Goal: Task Accomplishment & Management: Manage account settings

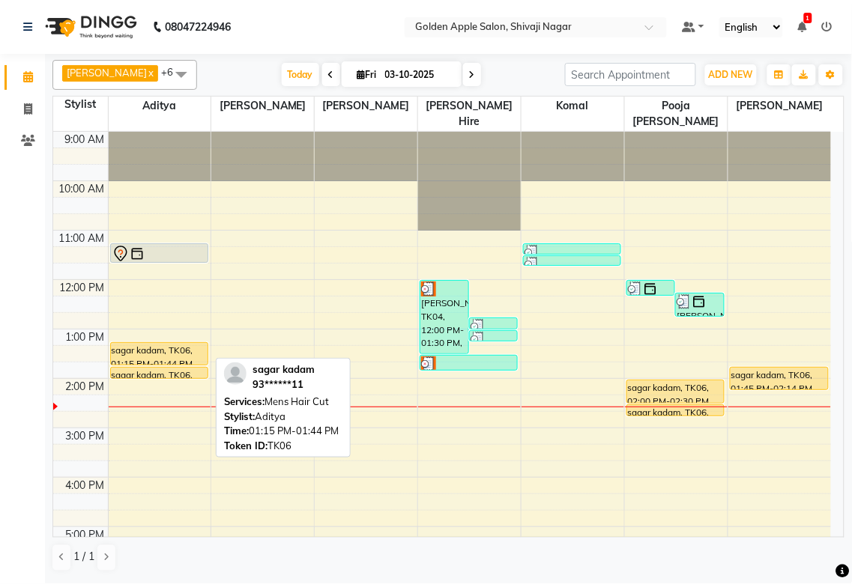
click at [173, 355] on div "sagar kadam, TK06, 01:15 PM-01:44 PM, Mens Hair Cut" at bounding box center [159, 354] width 97 height 22
select select "1"
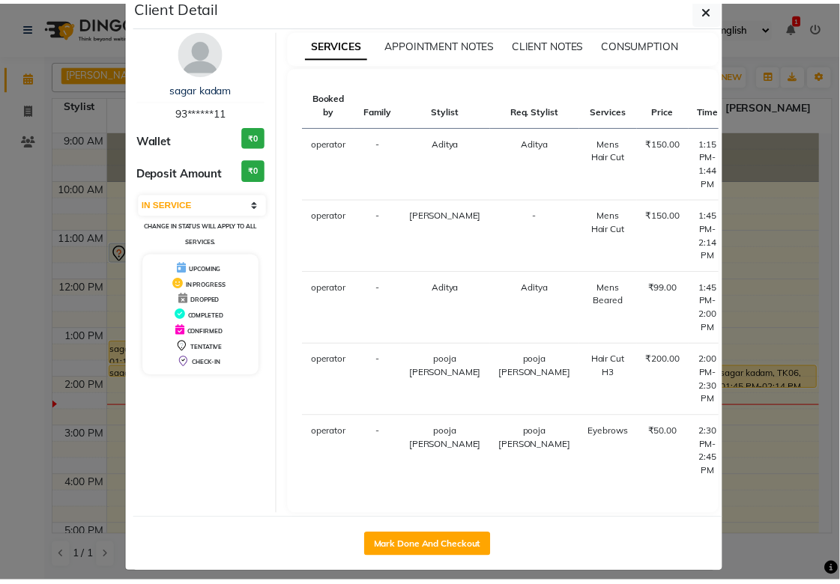
scroll to position [40, 0]
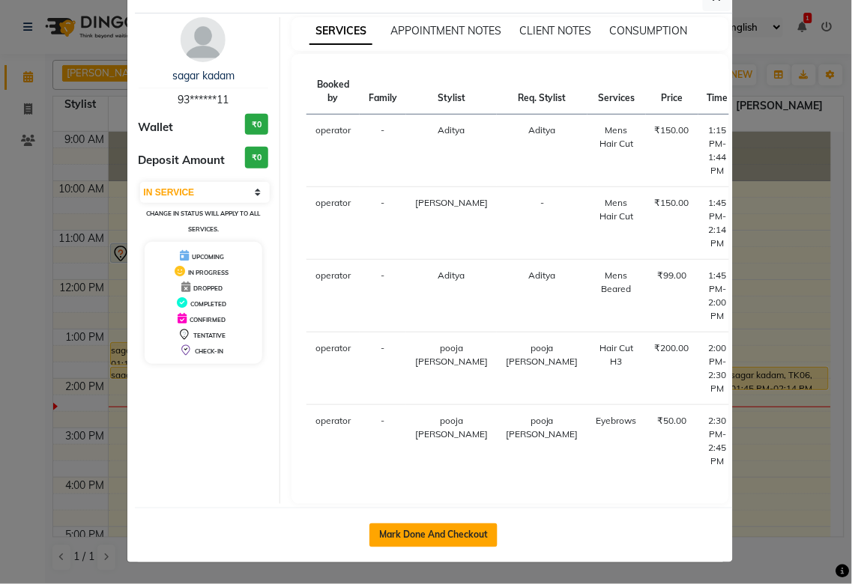
click at [416, 541] on button "Mark Done And Checkout" at bounding box center [433, 536] width 128 height 24
select select "6072"
select select "service"
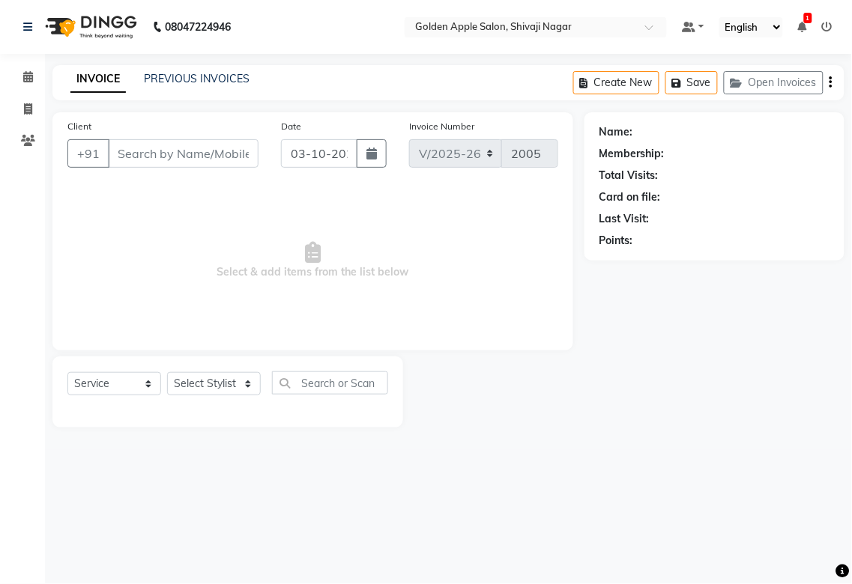
type input "93******11"
select select "87745"
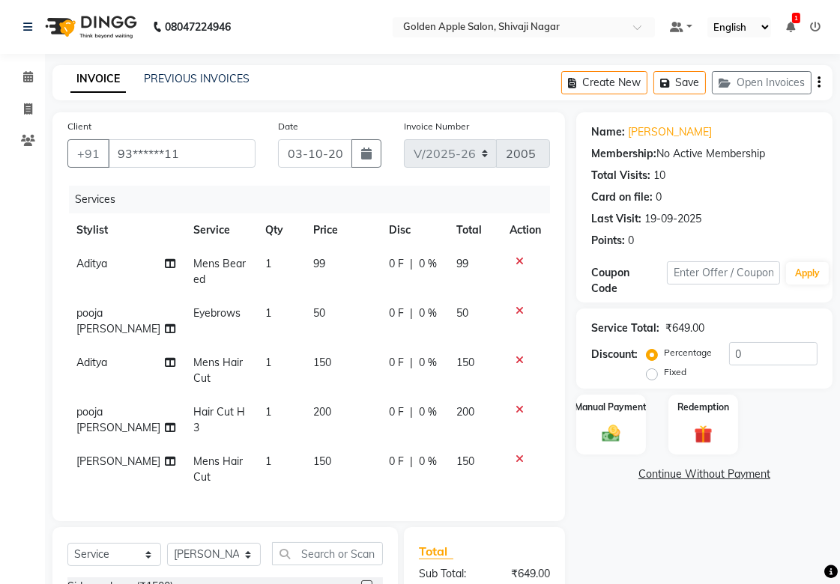
scroll to position [199, 0]
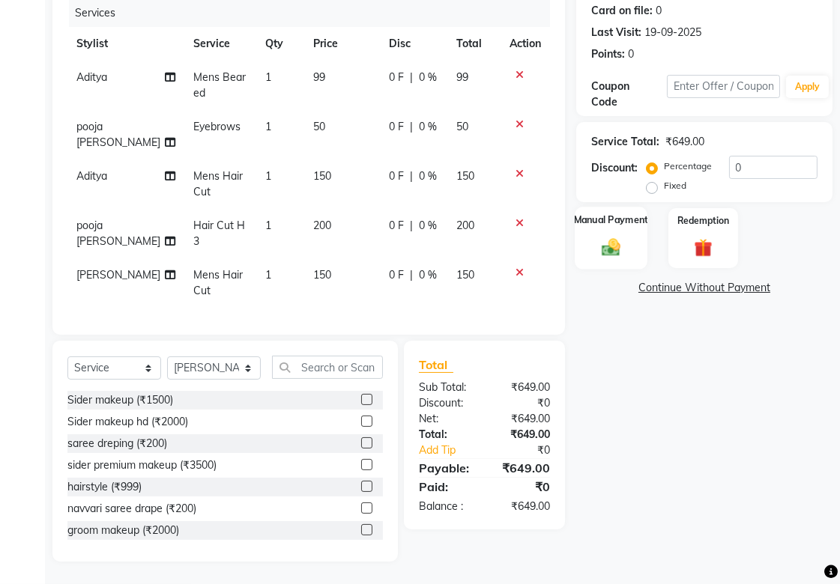
click at [607, 236] on img at bounding box center [611, 247] width 31 height 22
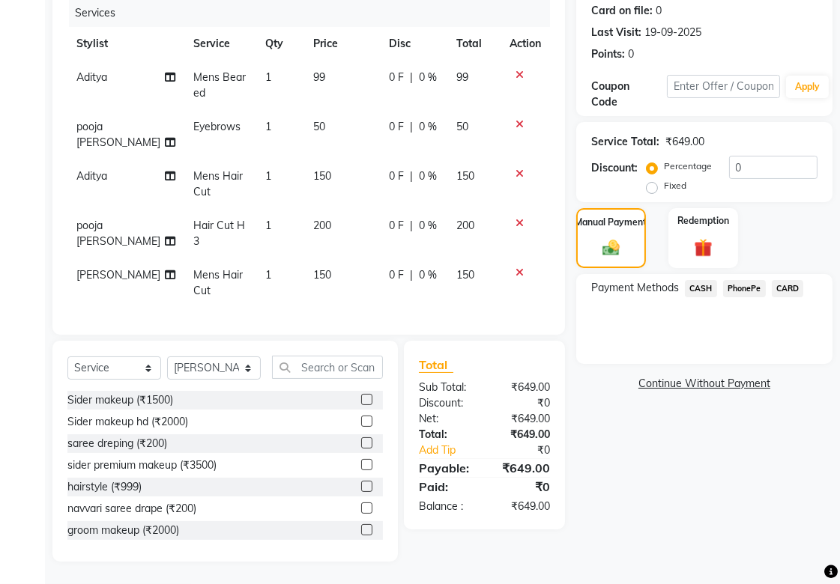
click at [691, 280] on span "CASH" at bounding box center [701, 288] width 32 height 17
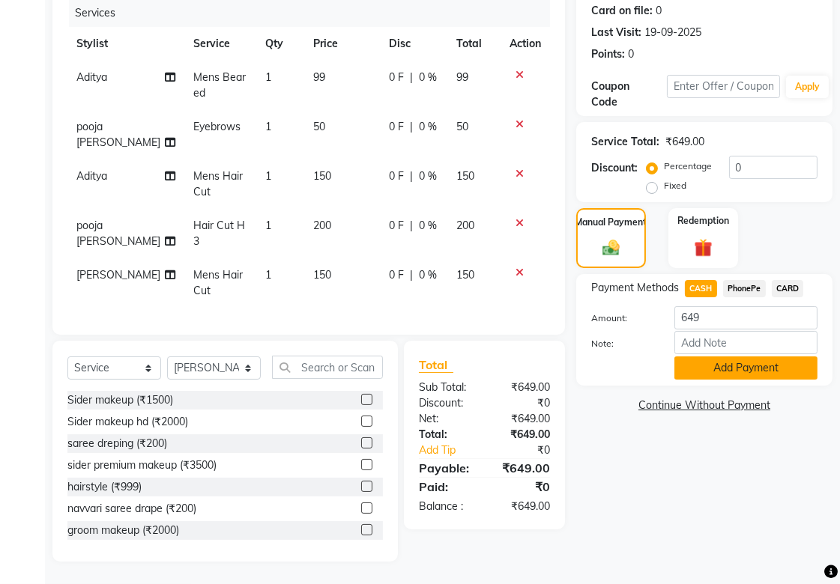
click at [695, 357] on button "Add Payment" at bounding box center [745, 368] width 143 height 23
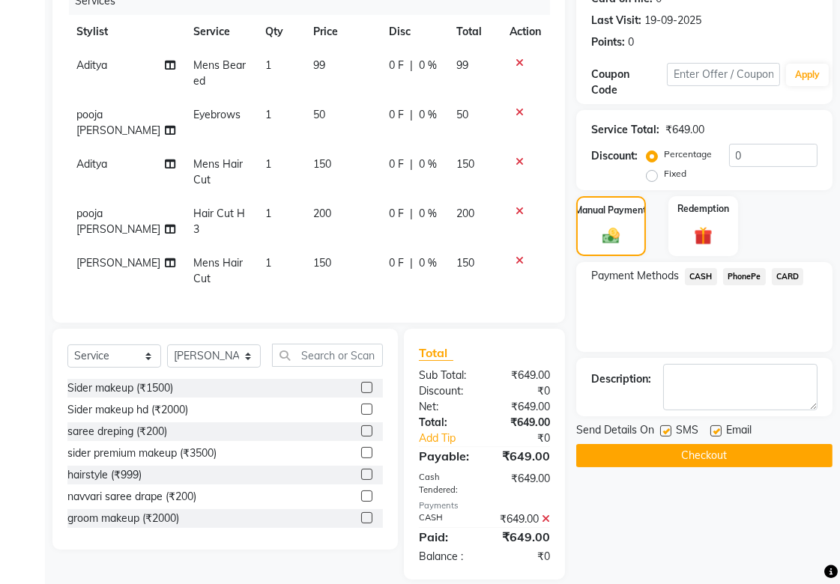
scroll to position [244, 0]
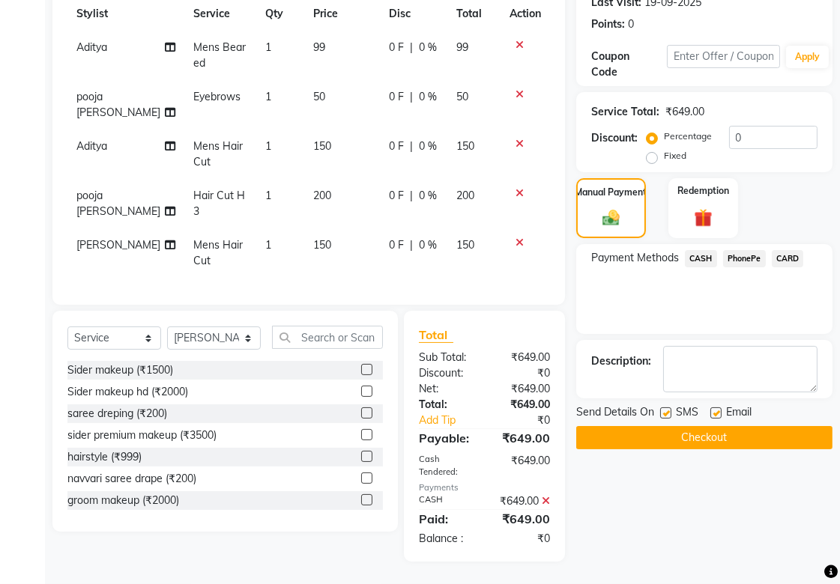
click at [664, 408] on label at bounding box center [665, 413] width 11 height 11
click at [664, 409] on input "checkbox" at bounding box center [665, 414] width 10 height 10
checkbox input "false"
click at [714, 408] on label at bounding box center [715, 413] width 11 height 11
click at [714, 409] on input "checkbox" at bounding box center [715, 414] width 10 height 10
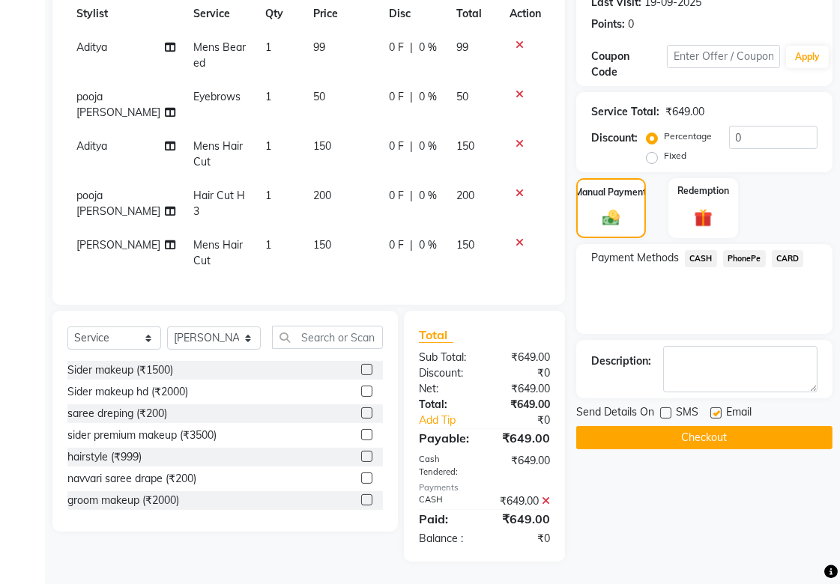
checkbox input "false"
click at [700, 426] on button "Checkout" at bounding box center [704, 437] width 256 height 23
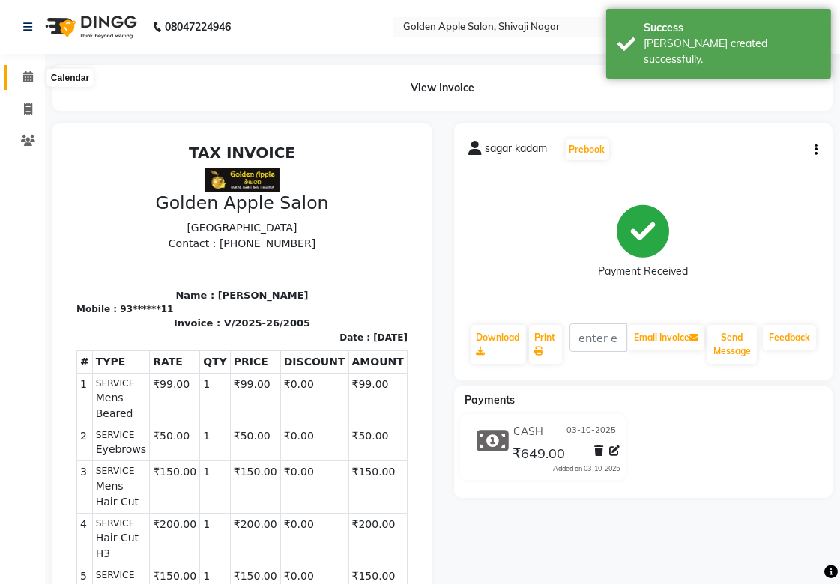
click at [28, 73] on icon at bounding box center [28, 76] width 10 height 11
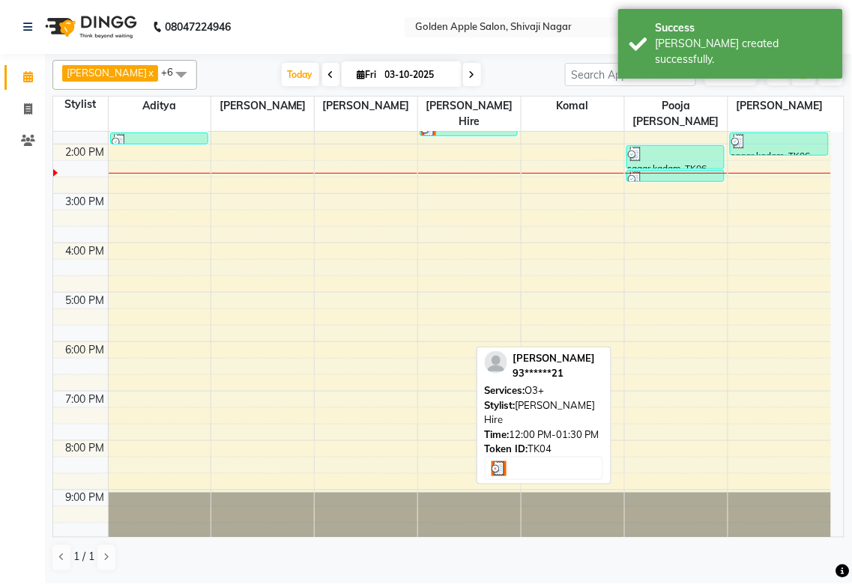
scroll to position [240, 0]
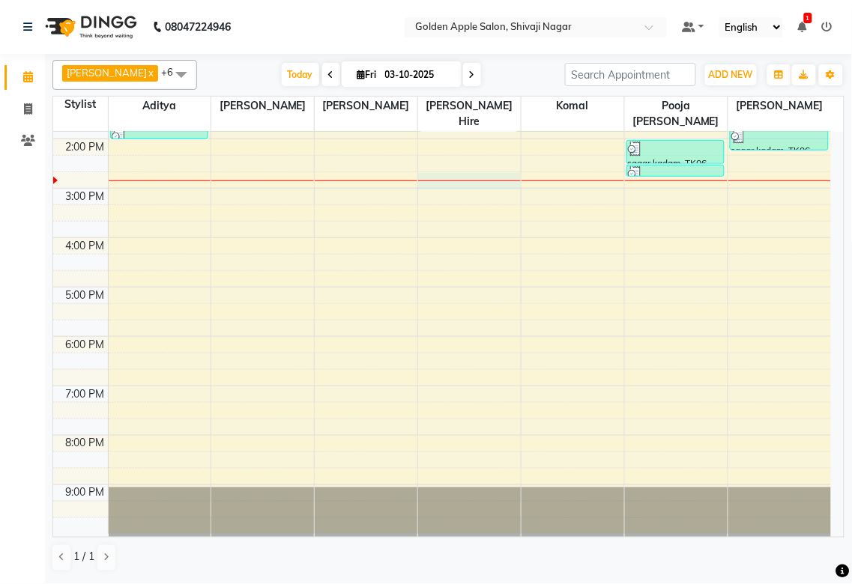
click at [455, 181] on div "9:00 AM 10:00 AM 11:00 AM 12:00 PM 1:00 PM 2:00 PM 3:00 PM 4:00 PM 5:00 PM 6:00…" at bounding box center [442, 213] width 778 height 642
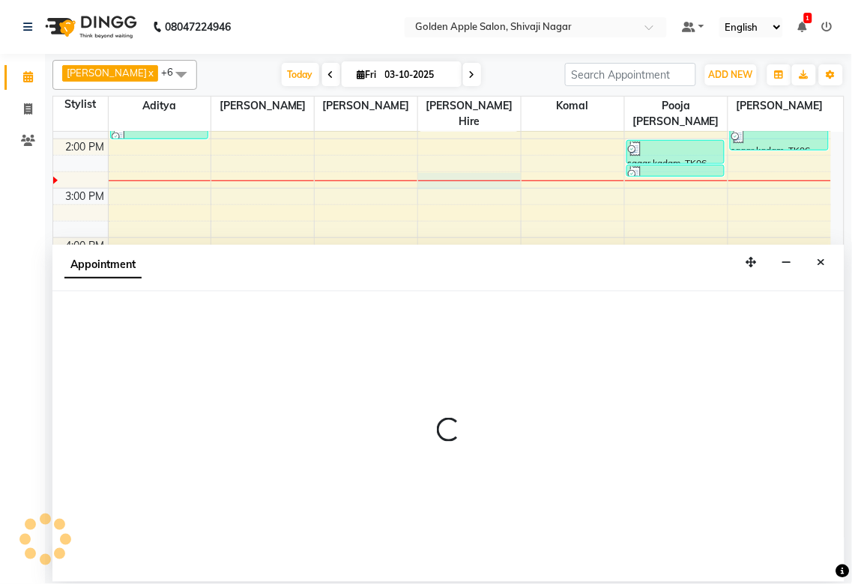
select select "43898"
select select "885"
select select "tentative"
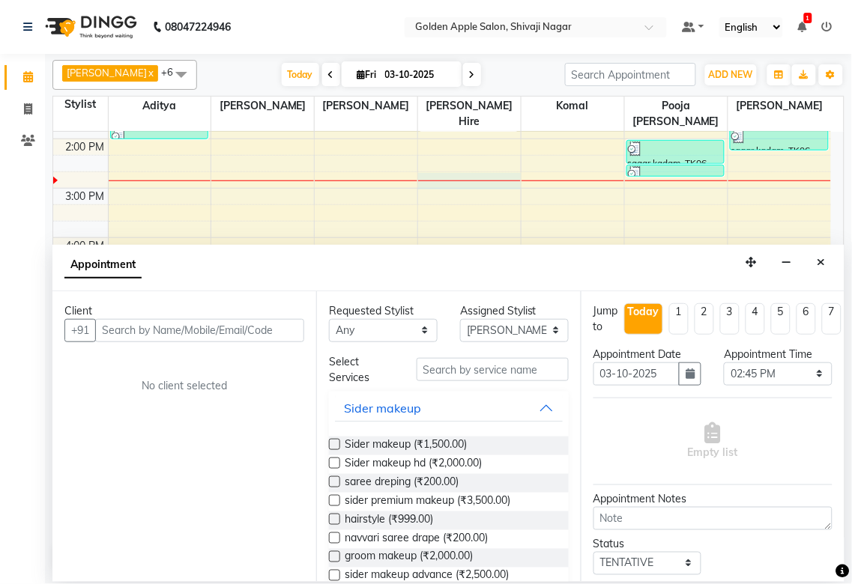
click at [139, 331] on input "text" at bounding box center [199, 330] width 209 height 23
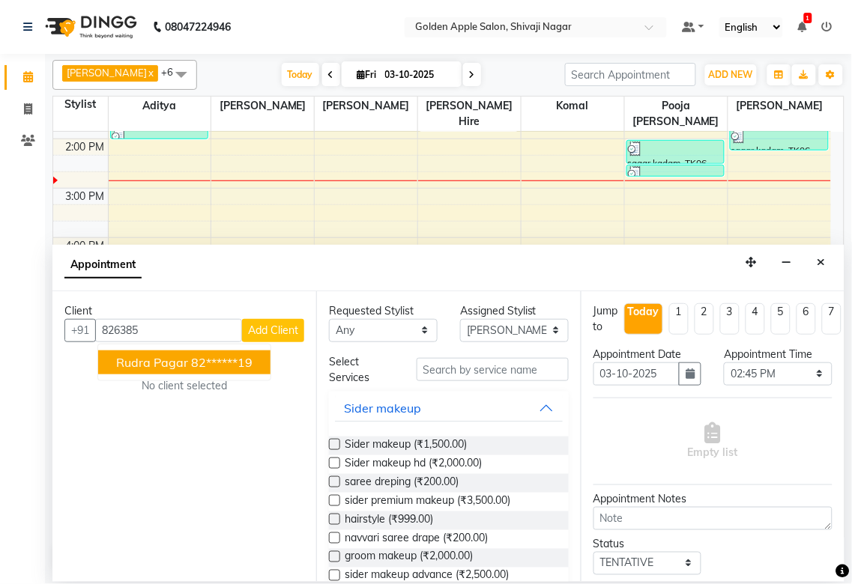
click at [122, 353] on button "Rudra pagar 82******19" at bounding box center [184, 363] width 172 height 24
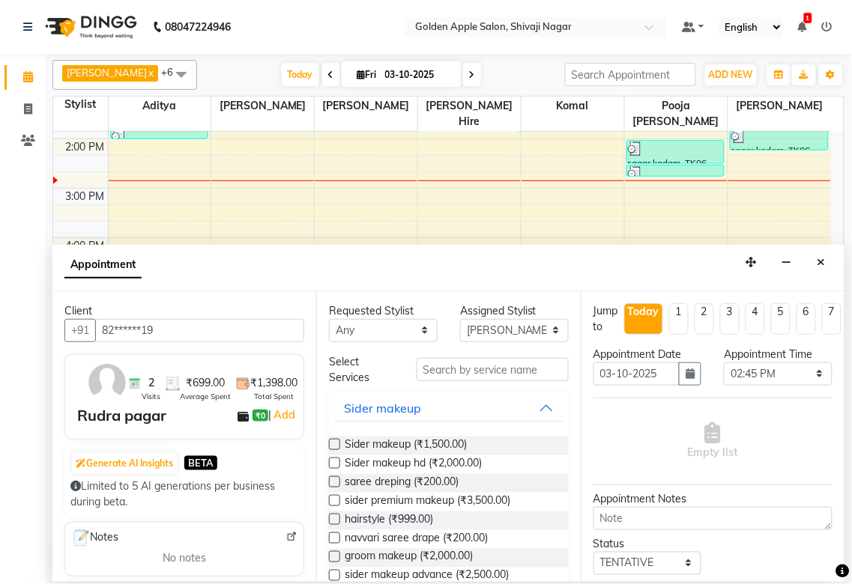
type input "82******19"
click at [402, 330] on select "Any [PERSON_NAME] ashwini [PERSON_NAME] Hire [PERSON_NAME] operator pooja [PERS…" at bounding box center [383, 330] width 109 height 23
select select "43898"
click at [329, 319] on select "Any [PERSON_NAME] ashwini [PERSON_NAME] Hire [PERSON_NAME] operator pooja [PERS…" at bounding box center [383, 330] width 109 height 23
click at [460, 376] on input "text" at bounding box center [492, 369] width 152 height 23
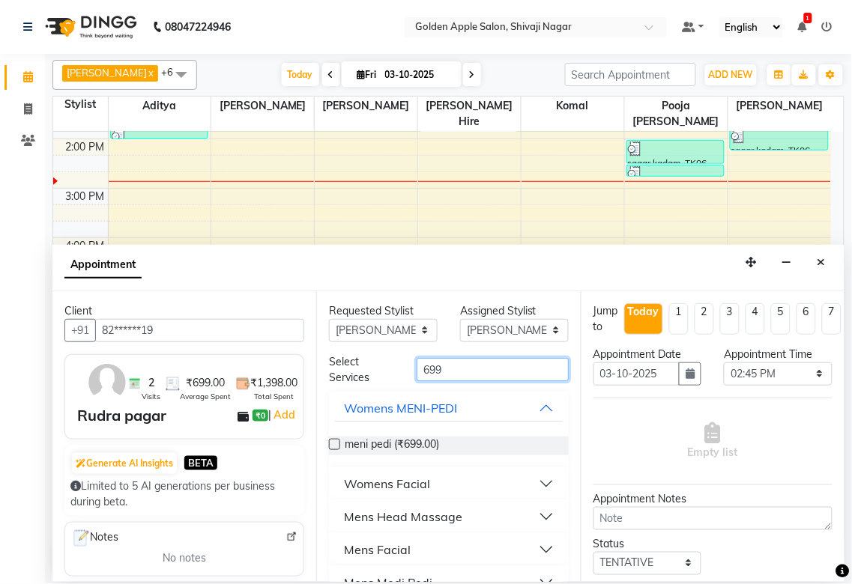
type input "699"
click at [334, 440] on label at bounding box center [334, 444] width 11 height 11
click at [334, 441] on input "checkbox" at bounding box center [334, 446] width 10 height 10
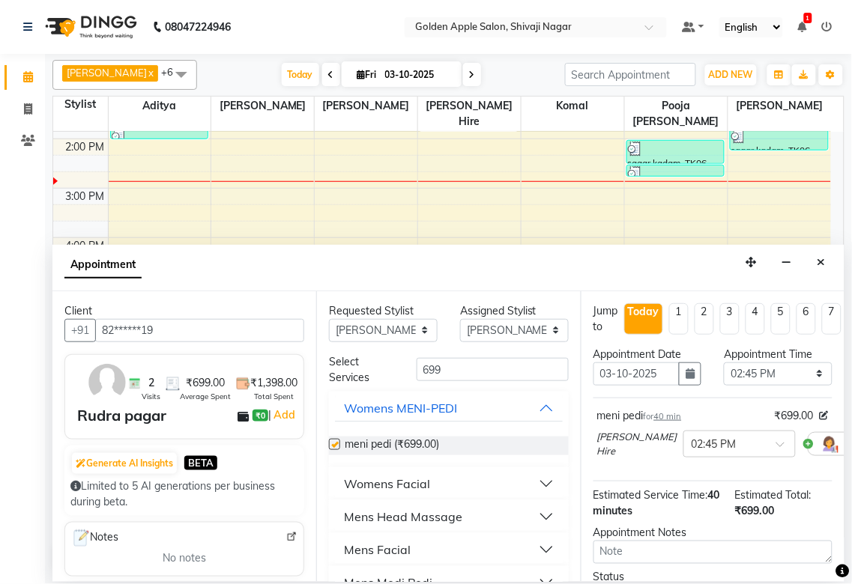
checkbox input "false"
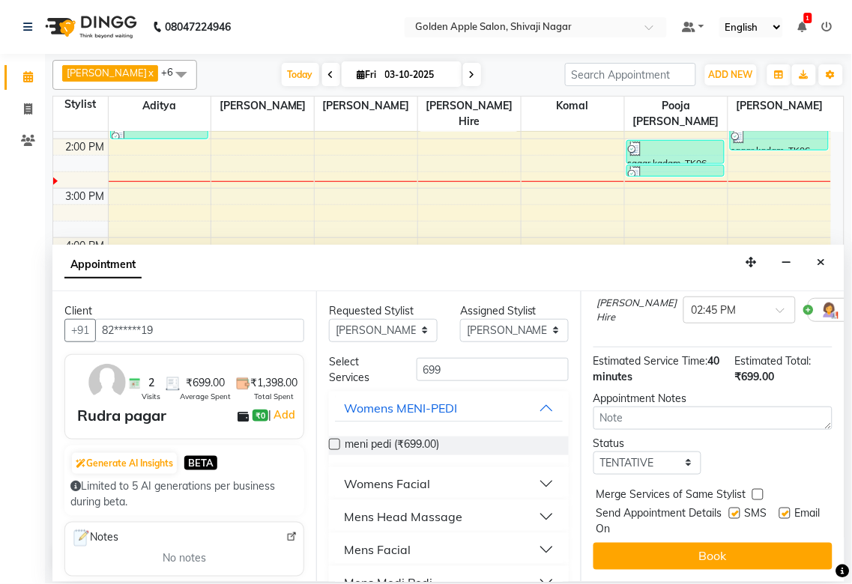
scroll to position [147, 0]
click at [640, 452] on select "Select TENTATIVE CONFIRM CHECK-IN UPCOMING" at bounding box center [647, 463] width 109 height 23
select select "confirm booking"
click at [593, 452] on select "Select TENTATIVE CONFIRM CHECK-IN UPCOMING" at bounding box center [647, 463] width 109 height 23
click at [729, 508] on label at bounding box center [734, 513] width 11 height 11
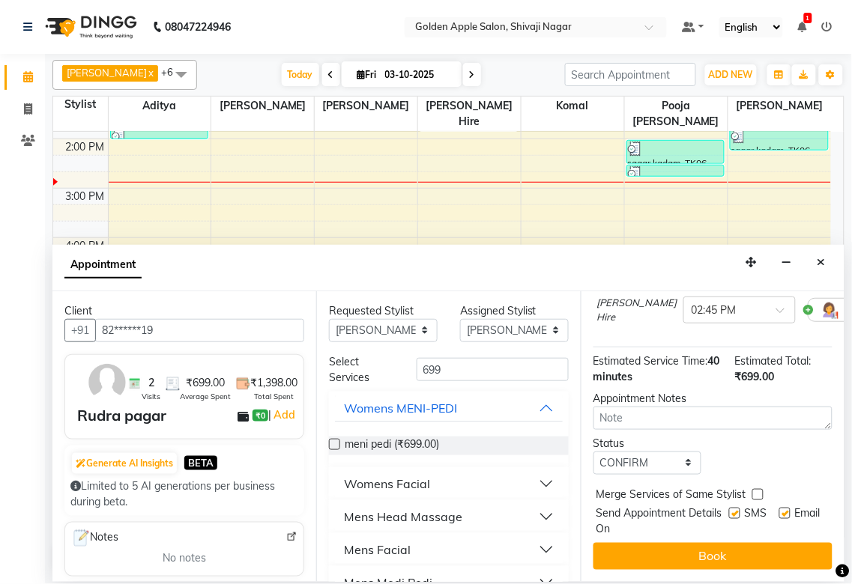
click at [729, 510] on input "checkbox" at bounding box center [734, 515] width 10 height 10
checkbox input "false"
click at [779, 508] on label at bounding box center [784, 513] width 11 height 11
click at [779, 510] on input "checkbox" at bounding box center [784, 515] width 10 height 10
checkbox input "false"
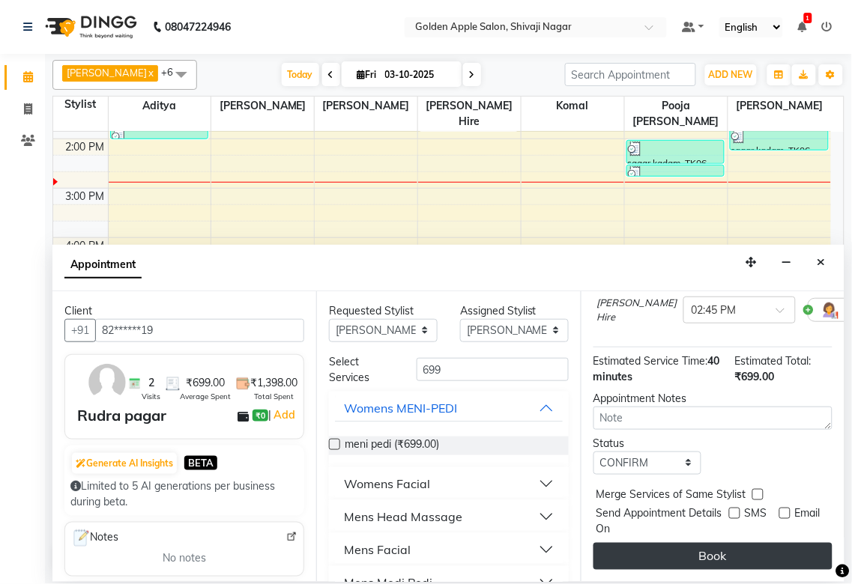
click at [746, 543] on button "Book" at bounding box center [712, 556] width 239 height 27
